Goal: Communication & Community: Answer question/provide support

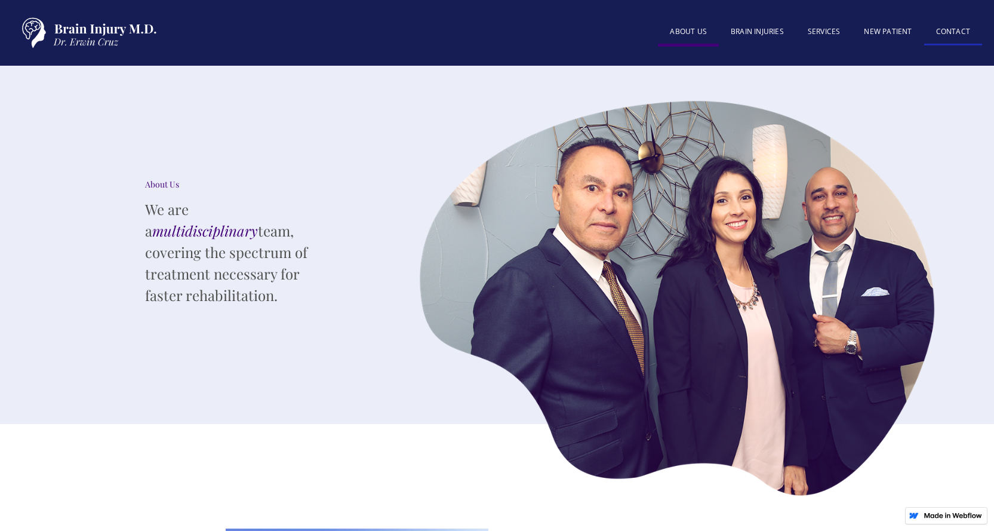
click at [963, 35] on link "Contact" at bounding box center [953, 33] width 58 height 26
click at [703, 35] on link "About US" at bounding box center [688, 33] width 61 height 27
click at [696, 33] on link "About US" at bounding box center [688, 33] width 61 height 27
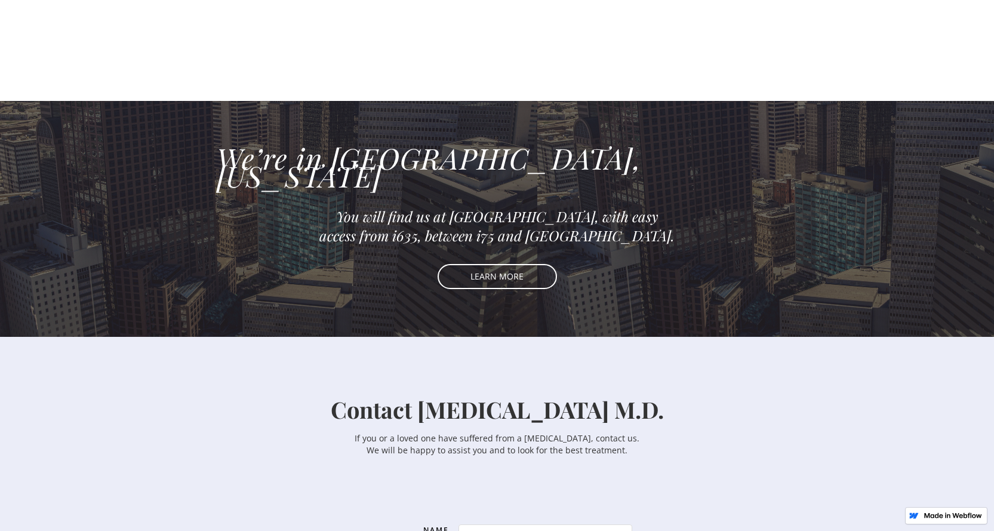
scroll to position [1612, 0]
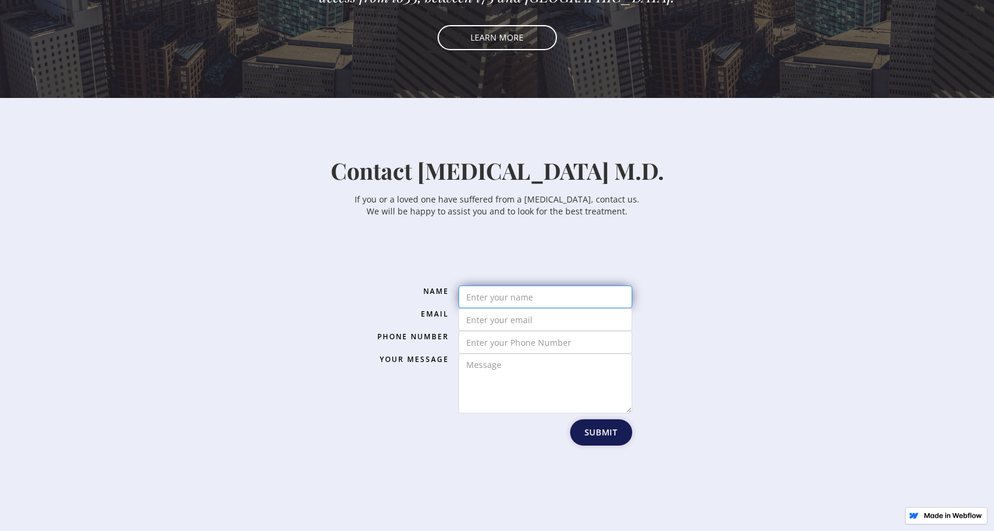
click at [492, 285] on input "Email Form" at bounding box center [546, 296] width 174 height 23
type input "[PERSON_NAME]"
click at [493, 308] on input "Email Form" at bounding box center [546, 319] width 174 height 23
type input "[PERSON_NAME][EMAIL_ADDRESS][DOMAIN_NAME]"
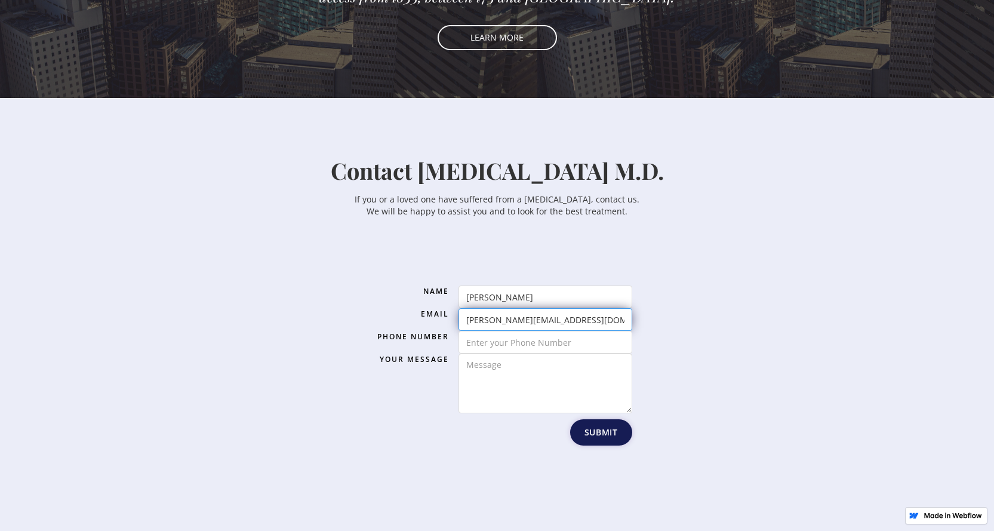
type input "7312148065"
click at [534, 358] on textarea "Email Form" at bounding box center [546, 384] width 174 height 60
click at [558, 354] on textarea "Email Form" at bounding box center [546, 384] width 174 height 60
paste textarea "Hello, this is [PERSON_NAME] from Billing and Scribing company. We specialize m…"
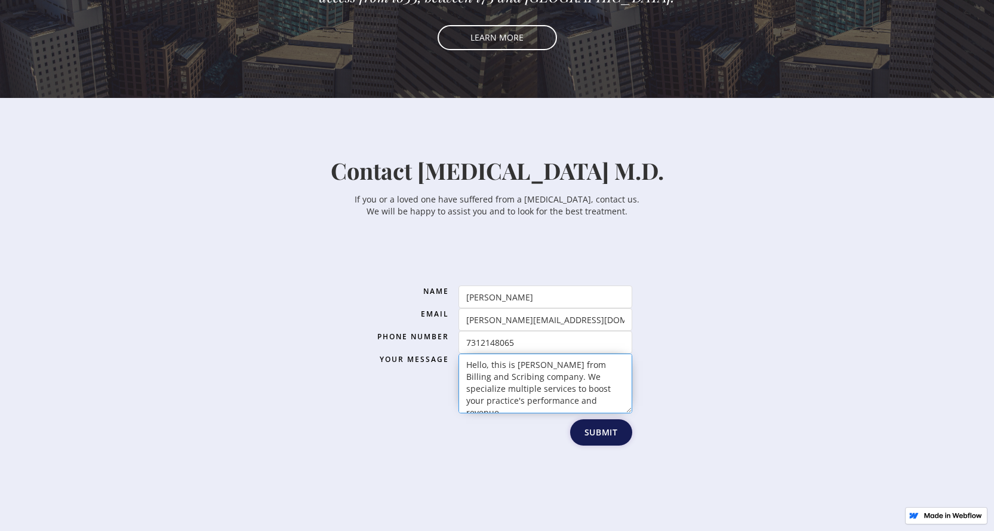
scroll to position [352, 0]
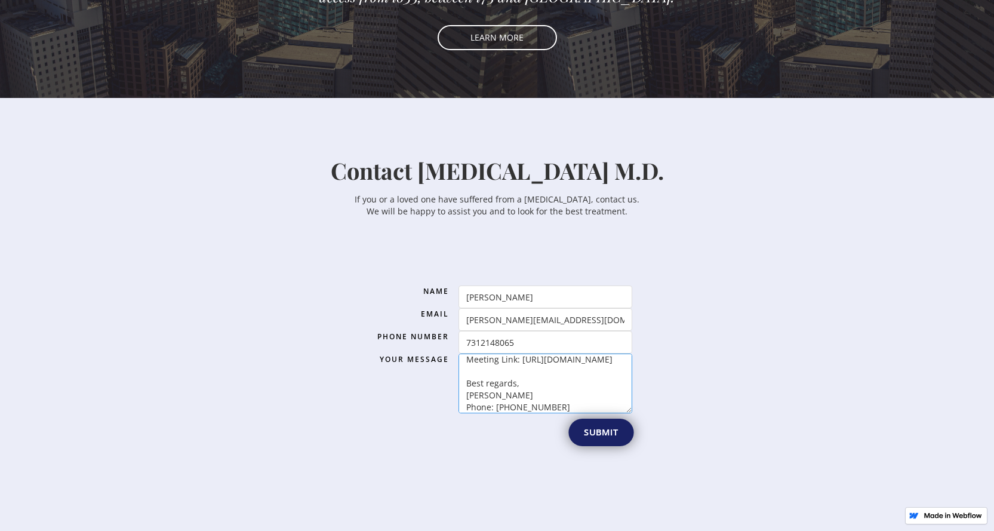
type textarea "Hello, this is [PERSON_NAME] from Billing and Scribing company. We specialize m…"
click at [589, 419] on input "Submit" at bounding box center [600, 432] width 65 height 27
type input "Please wait..."
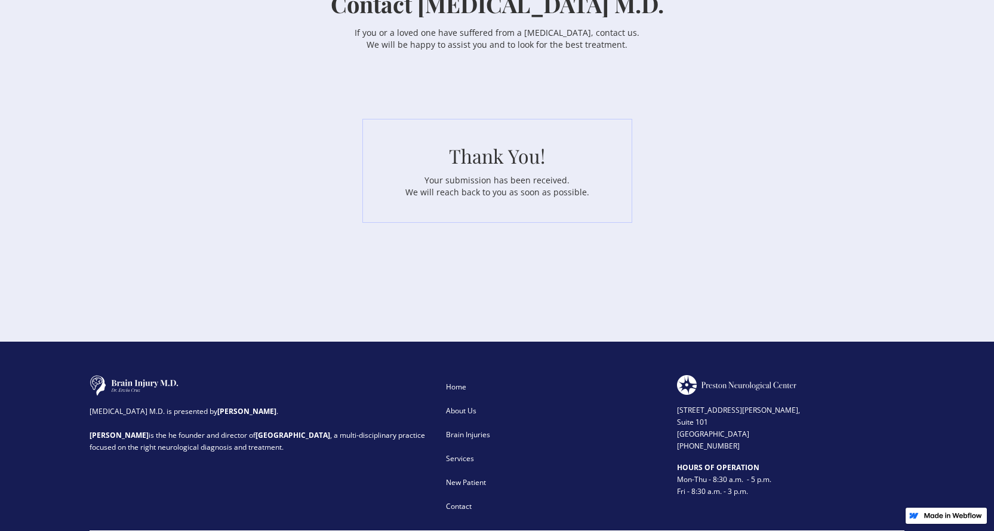
scroll to position [1818, 0]
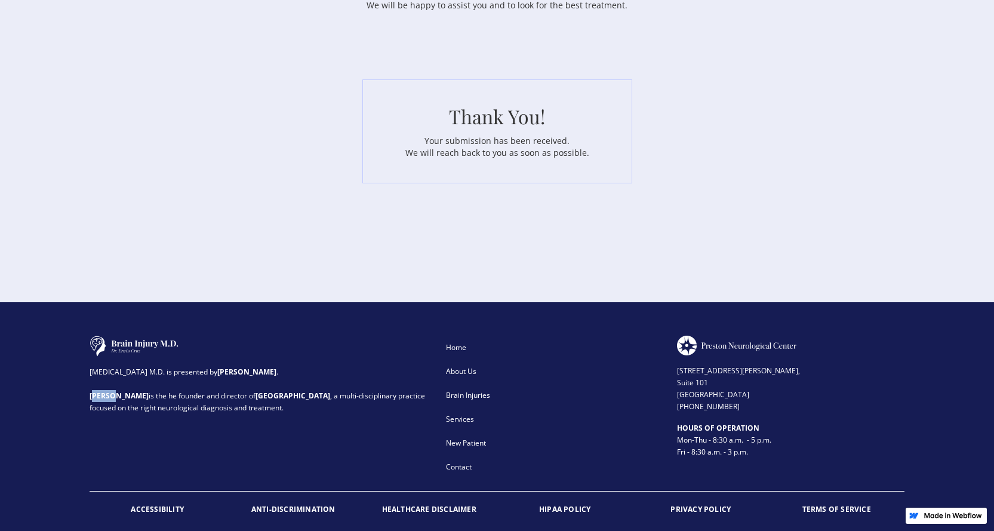
drag, startPoint x: 93, startPoint y: 365, endPoint x: 112, endPoint y: 367, distance: 19.2
click at [112, 391] on strong "[PERSON_NAME]" at bounding box center [119, 396] width 59 height 10
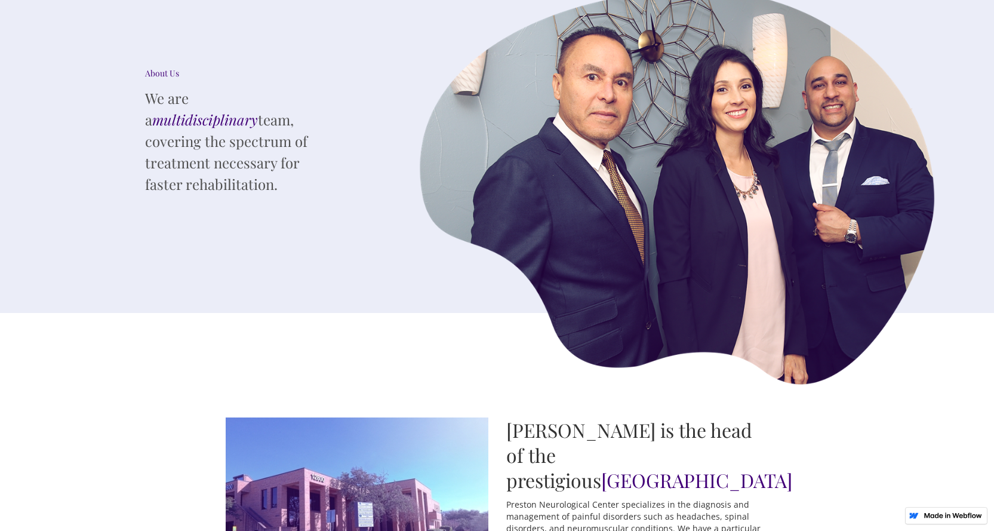
scroll to position [0, 0]
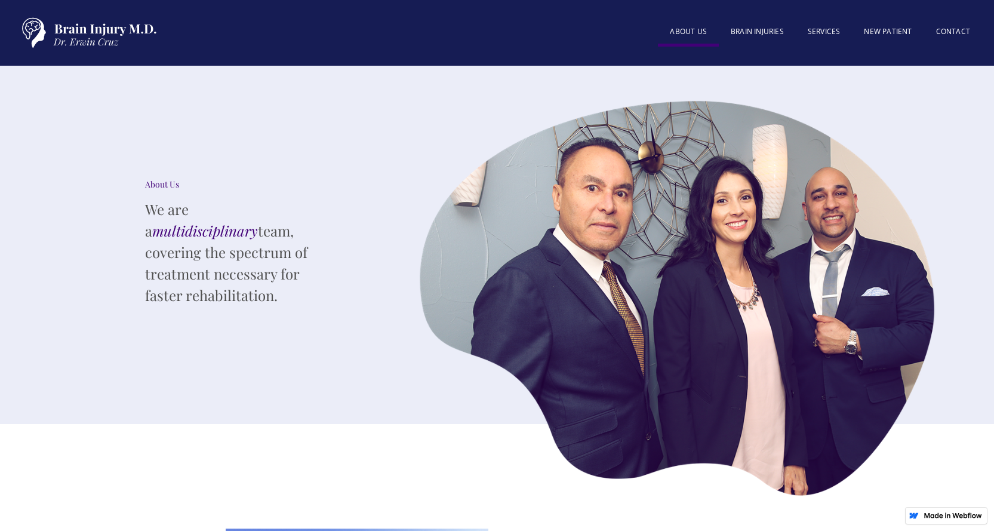
click at [563, 453] on img at bounding box center [678, 299] width 537 height 410
click at [669, 407] on img at bounding box center [678, 299] width 537 height 410
click at [725, 396] on img at bounding box center [678, 299] width 537 height 410
click at [823, 391] on img at bounding box center [678, 299] width 537 height 410
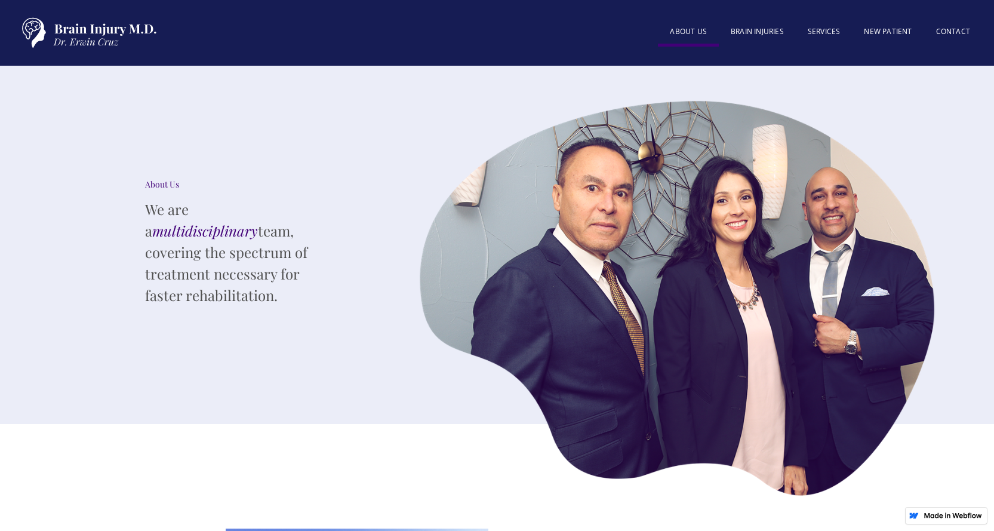
click at [697, 32] on link "About US" at bounding box center [688, 33] width 61 height 27
click at [748, 30] on link "BRAIN INJURIES" at bounding box center [757, 33] width 77 height 26
click at [818, 33] on link "SERVICES" at bounding box center [824, 33] width 57 height 26
